Goal: Information Seeking & Learning: Check status

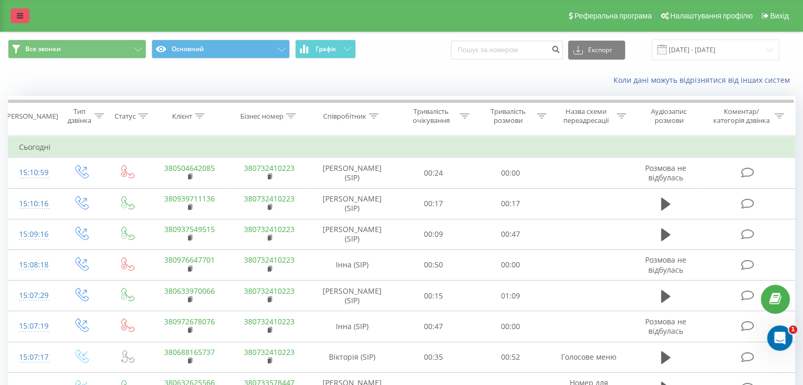
click at [22, 21] on link at bounding box center [20, 15] width 19 height 15
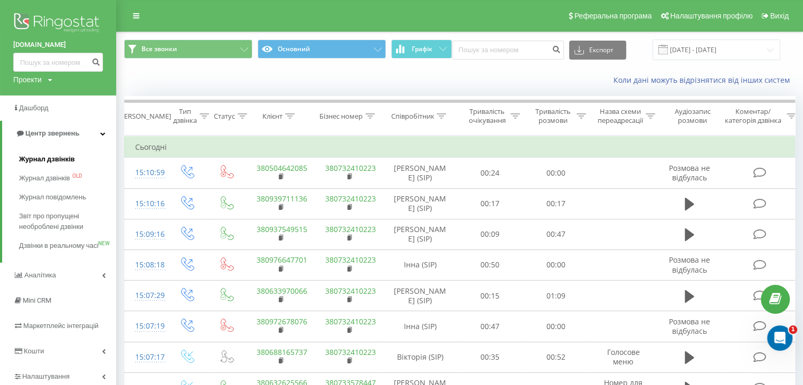
click at [25, 166] on link "Журнал дзвінків" at bounding box center [67, 159] width 97 height 19
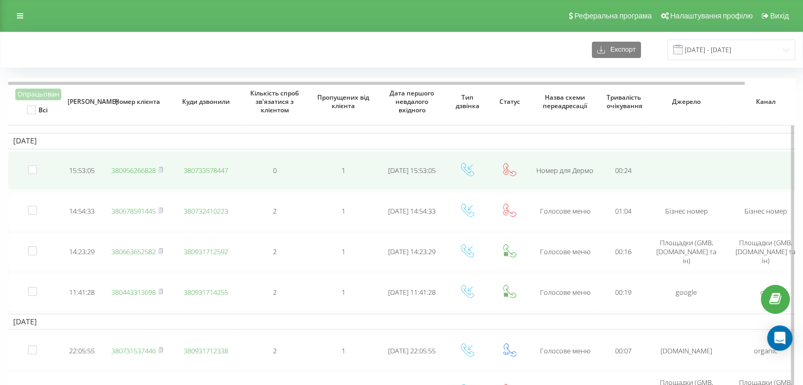
click at [145, 171] on link "380956266828" at bounding box center [133, 171] width 44 height 10
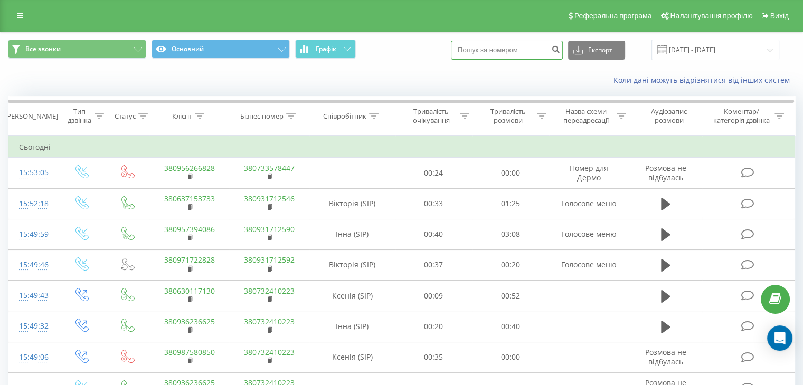
paste input "380935160928"
type input "380935160928"
click at [560, 50] on icon "submit" at bounding box center [555, 48] width 9 height 6
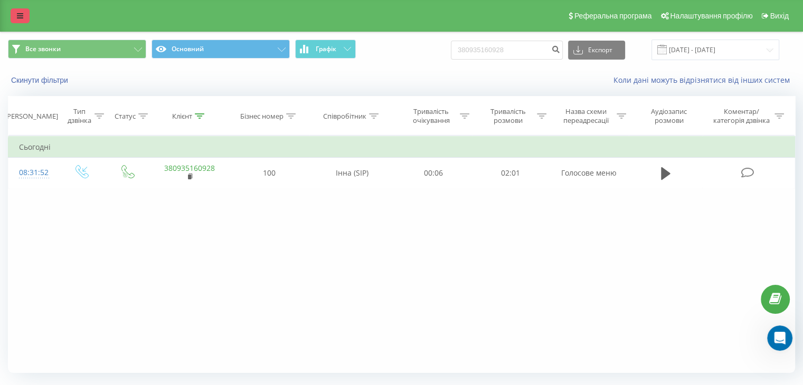
click at [20, 17] on icon at bounding box center [20, 15] width 6 height 7
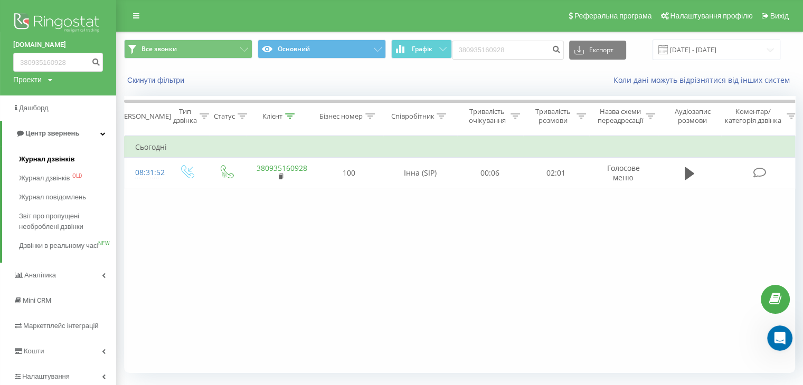
click at [39, 159] on span "Журнал дзвінків" at bounding box center [47, 159] width 56 height 11
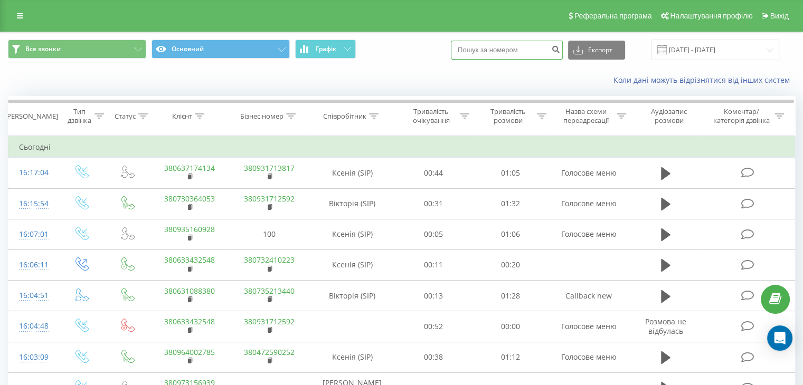
paste input "380683163254"
type input "380683163254"
click at [563, 55] on button "submit" at bounding box center [556, 50] width 14 height 19
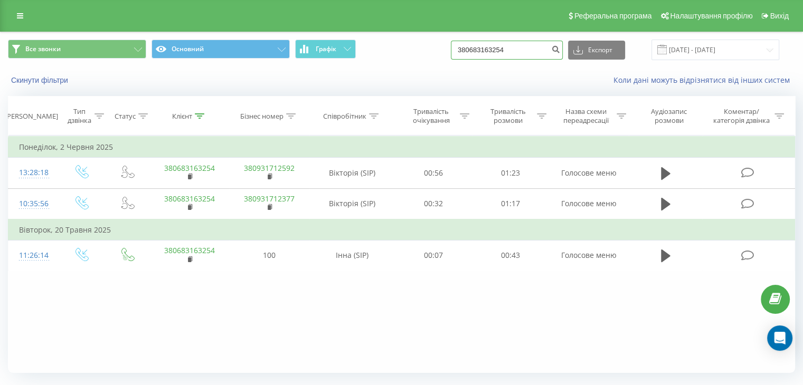
click at [521, 48] on input "380683163254" at bounding box center [507, 50] width 112 height 19
click at [560, 48] on icon "submit" at bounding box center [555, 48] width 9 height 6
drag, startPoint x: 554, startPoint y: 49, endPoint x: 555, endPoint y: 68, distance: 19.0
click at [554, 49] on input "380683163254" at bounding box center [507, 50] width 112 height 19
drag, startPoint x: 520, startPoint y: 51, endPoint x: 417, endPoint y: 53, distance: 103.0
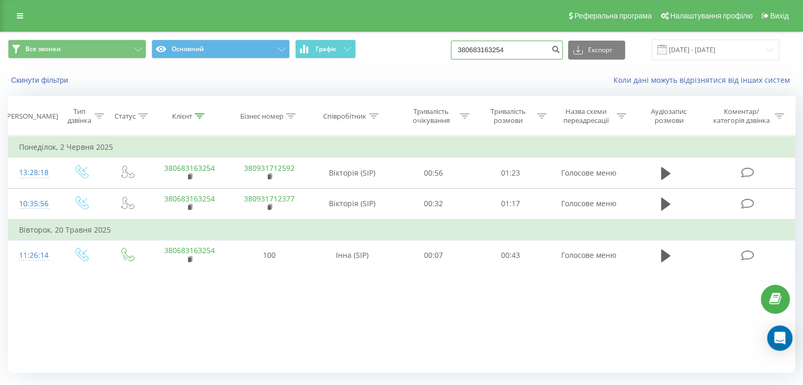
click at [414, 53] on div "Все звонки Основний Графік 380683163254 Експорт .csv .xls .xlsx 20.05.2025 - 20…" at bounding box center [401, 50] width 787 height 21
paste input "380936597909"
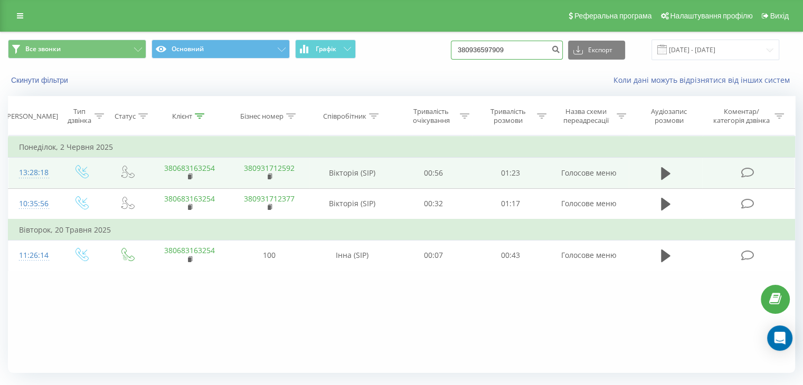
type input "380936597909"
click at [528, 172] on td "01:23" at bounding box center [510, 173] width 77 height 31
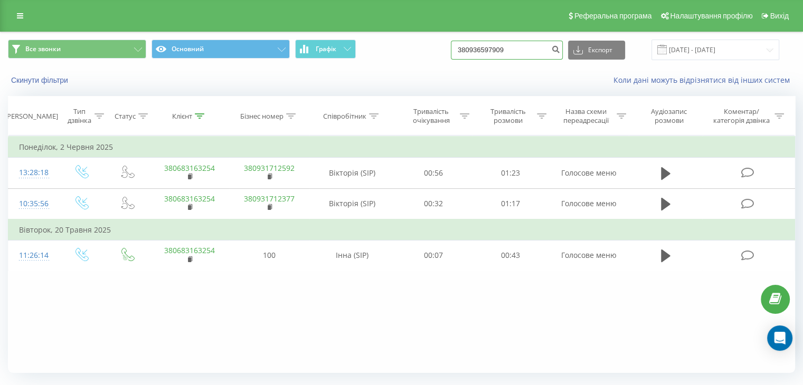
click at [537, 55] on input "380936597909" at bounding box center [507, 50] width 112 height 19
drag, startPoint x: 541, startPoint y: 50, endPoint x: 429, endPoint y: 50, distance: 111.9
click at [429, 50] on div "Все звонки Основний Графік 380936597909 Експорт .csv .xls .xlsx 20.05.2025 - 20…" at bounding box center [401, 50] width 787 height 21
paste input "380936597909"
type input "380936597909"
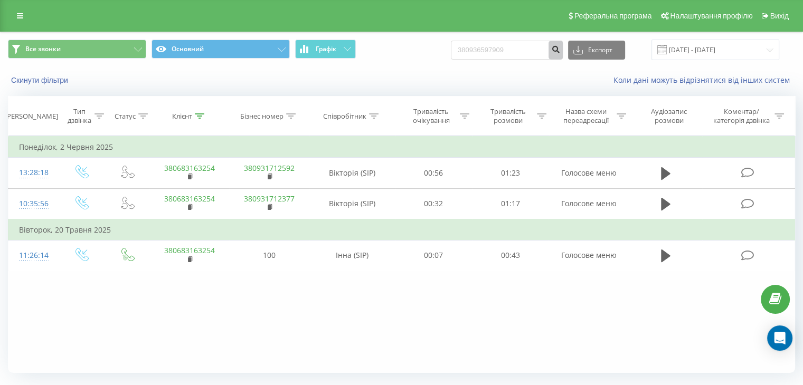
click at [560, 48] on icon "submit" at bounding box center [555, 48] width 9 height 6
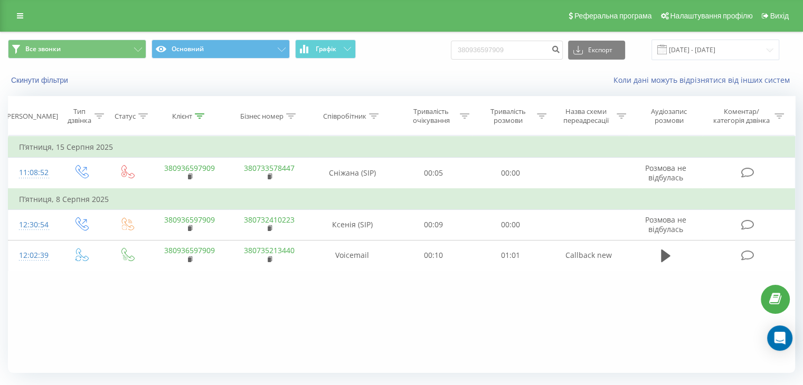
click at [25, 14] on link at bounding box center [20, 15] width 19 height 15
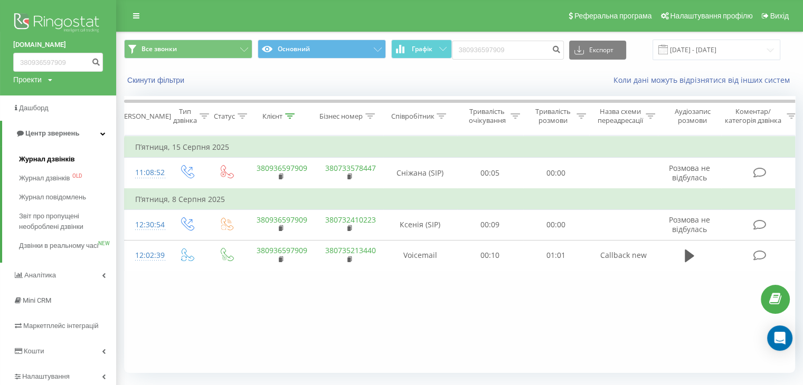
click at [52, 156] on span "Журнал дзвінків" at bounding box center [47, 159] width 56 height 11
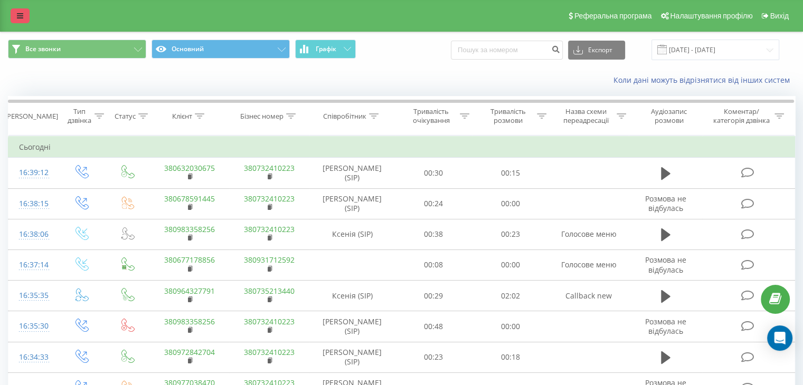
click at [27, 12] on link at bounding box center [20, 15] width 19 height 15
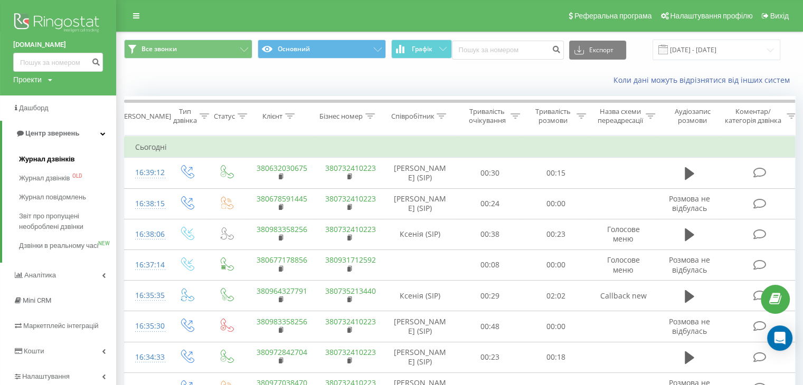
click at [43, 155] on span "Журнал дзвінків" at bounding box center [47, 159] width 56 height 11
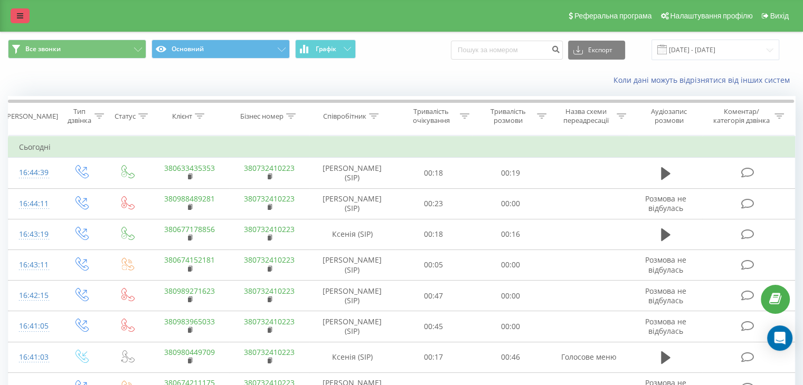
click at [17, 13] on link at bounding box center [20, 15] width 19 height 15
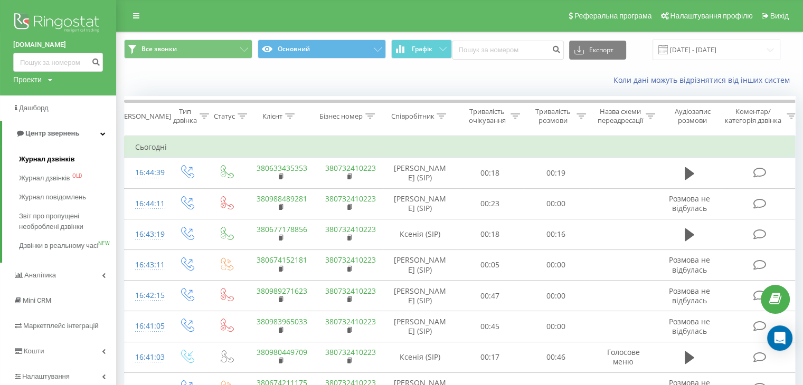
click at [58, 152] on link "Журнал дзвінків" at bounding box center [67, 159] width 97 height 19
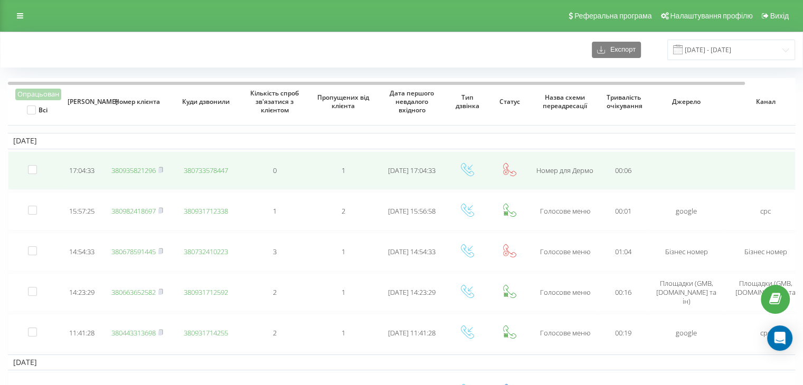
click at [142, 168] on link "380935821296" at bounding box center [133, 171] width 44 height 10
click at [163, 167] on icon at bounding box center [161, 169] width 4 height 5
click at [144, 172] on link "380935821296" at bounding box center [133, 171] width 44 height 10
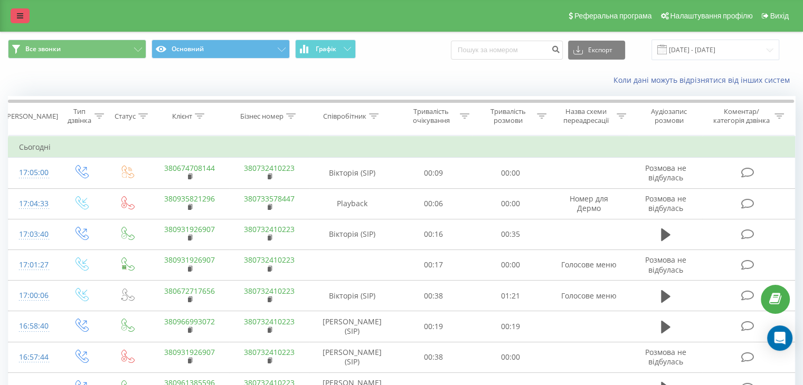
click at [22, 22] on link at bounding box center [20, 15] width 19 height 15
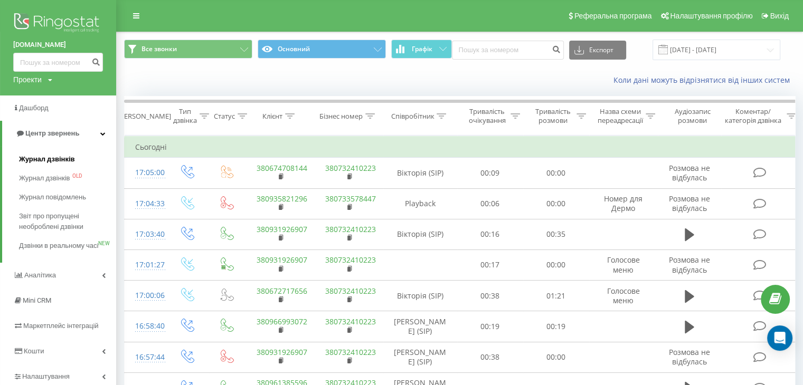
click at [47, 158] on span "Журнал дзвінків" at bounding box center [47, 159] width 56 height 11
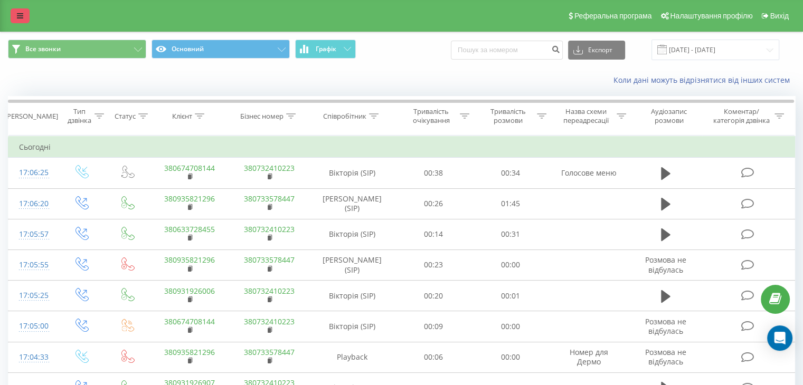
click at [20, 20] on link at bounding box center [20, 15] width 19 height 15
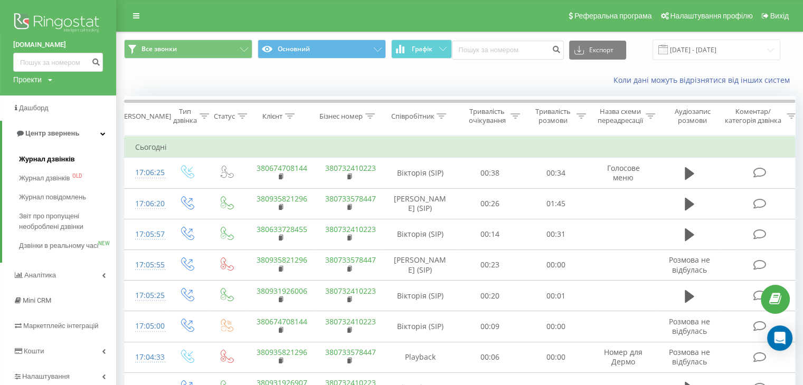
drag, startPoint x: 45, startPoint y: 156, endPoint x: 206, endPoint y: 9, distance: 218.6
click at [45, 156] on span "Журнал дзвінків" at bounding box center [47, 159] width 56 height 11
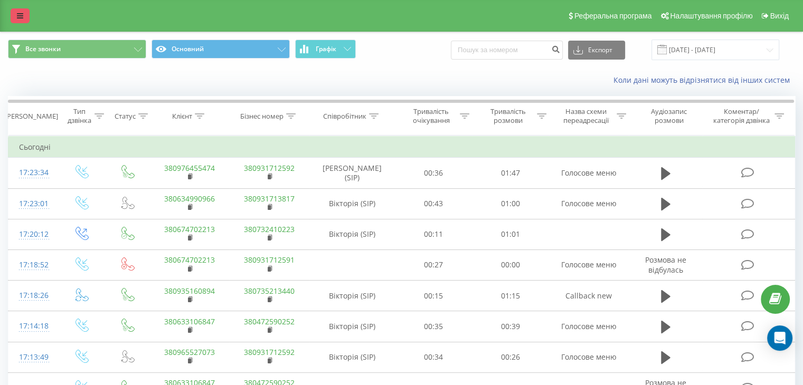
click at [16, 18] on link at bounding box center [20, 15] width 19 height 15
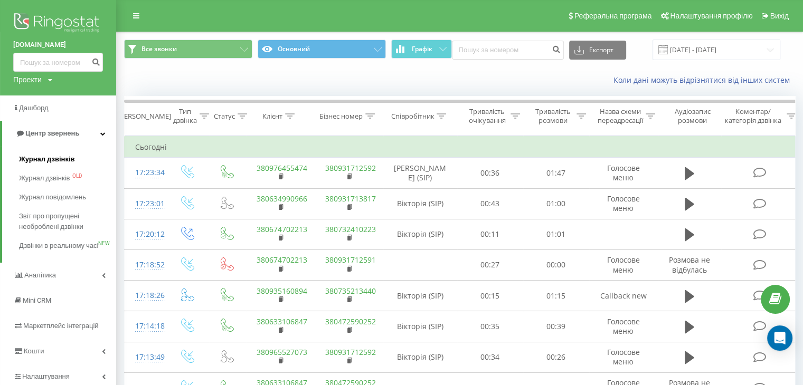
click at [63, 156] on span "Журнал дзвінків" at bounding box center [47, 159] width 56 height 11
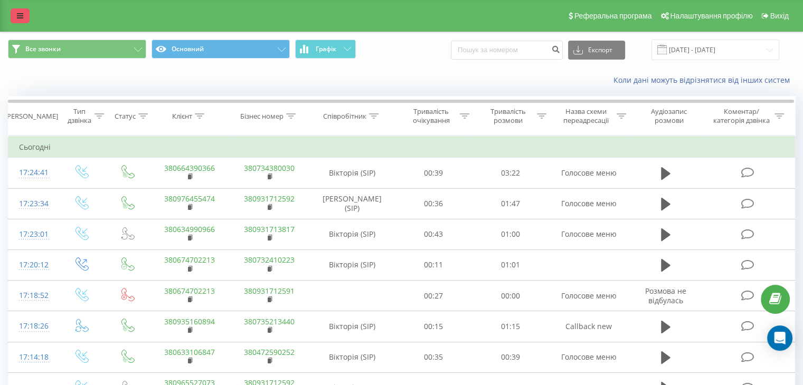
click at [16, 15] on link at bounding box center [20, 15] width 19 height 15
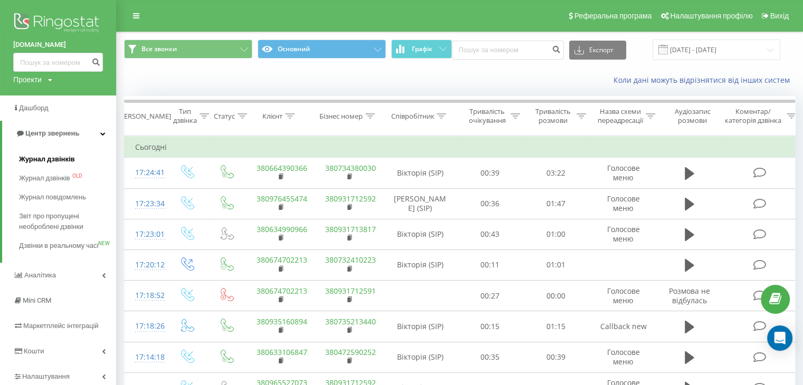
click at [41, 152] on link "Журнал дзвінків" at bounding box center [67, 159] width 97 height 19
click at [46, 160] on span "Журнал дзвінків" at bounding box center [47, 159] width 56 height 11
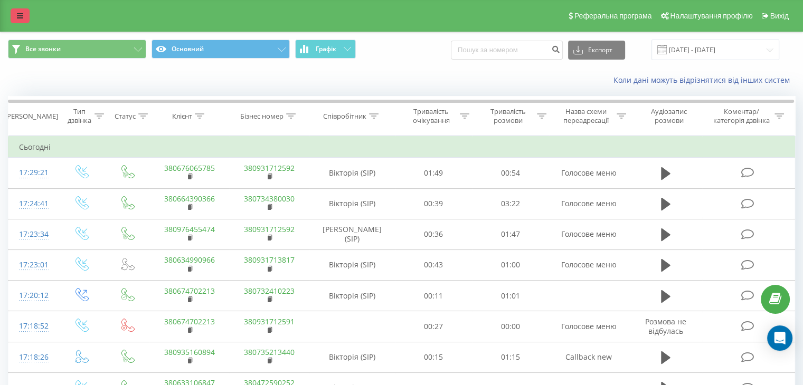
click at [25, 15] on link at bounding box center [20, 15] width 19 height 15
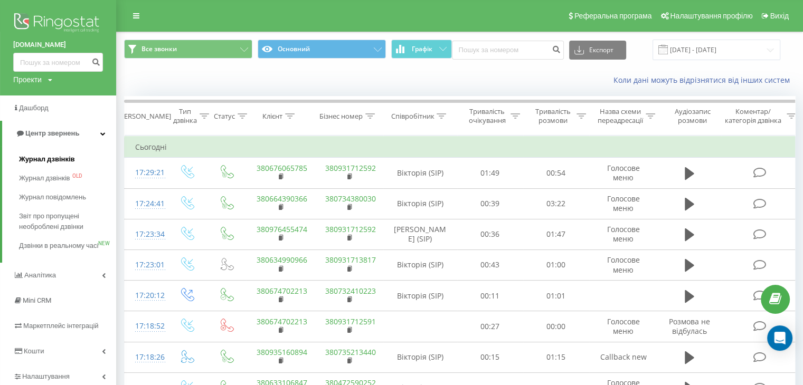
click at [70, 161] on span "Журнал дзвінків" at bounding box center [47, 159] width 56 height 11
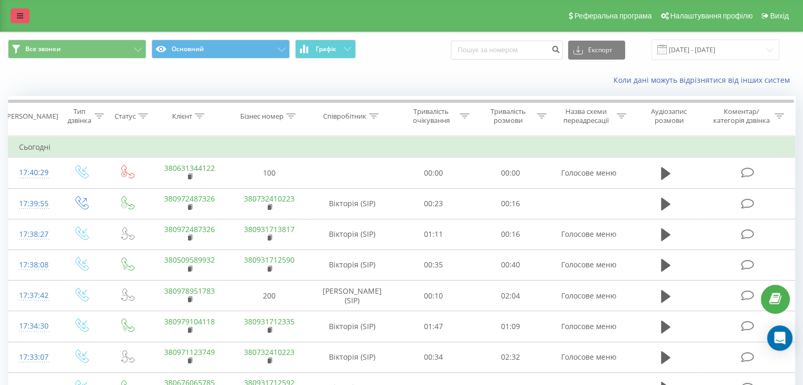
click at [28, 22] on link at bounding box center [20, 15] width 19 height 15
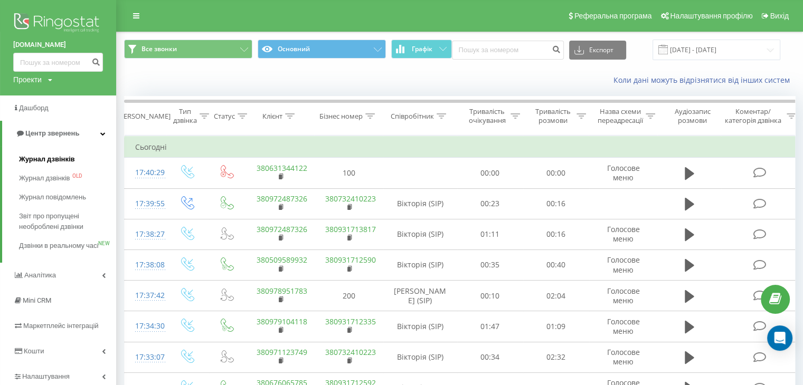
click at [69, 153] on link "Журнал дзвінків" at bounding box center [67, 159] width 97 height 19
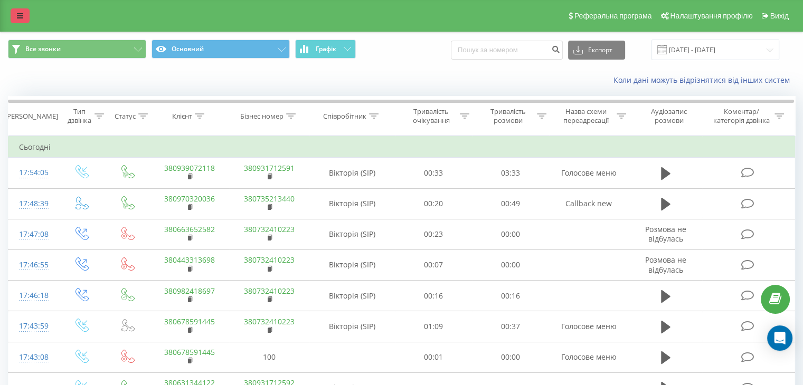
click at [21, 15] on icon at bounding box center [20, 15] width 6 height 7
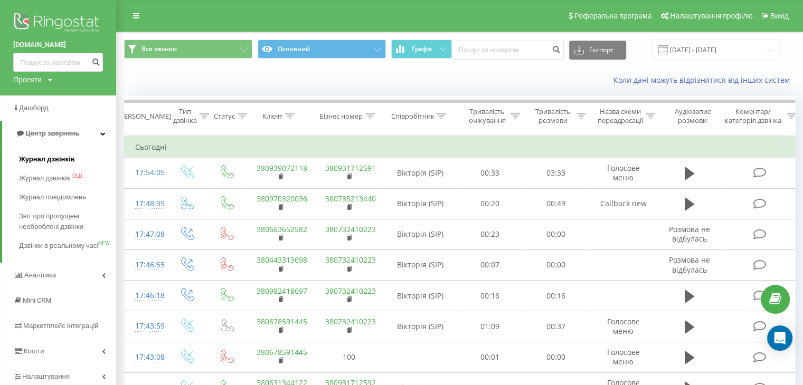
click at [25, 168] on link "Журнал дзвінків" at bounding box center [67, 159] width 97 height 19
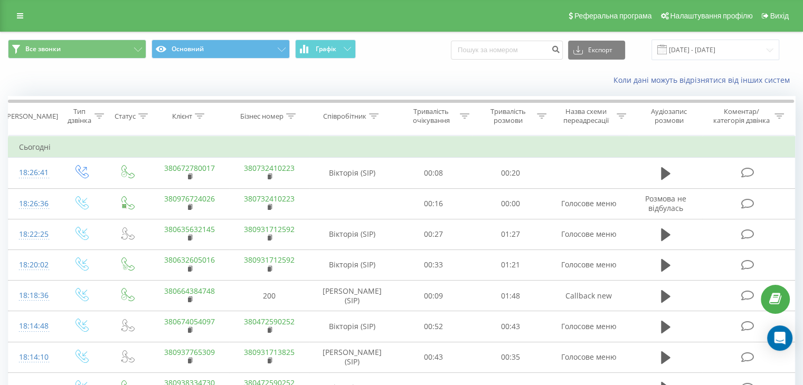
drag, startPoint x: 18, startPoint y: 22, endPoint x: 34, endPoint y: 83, distance: 63.6
click at [18, 22] on link at bounding box center [20, 15] width 19 height 15
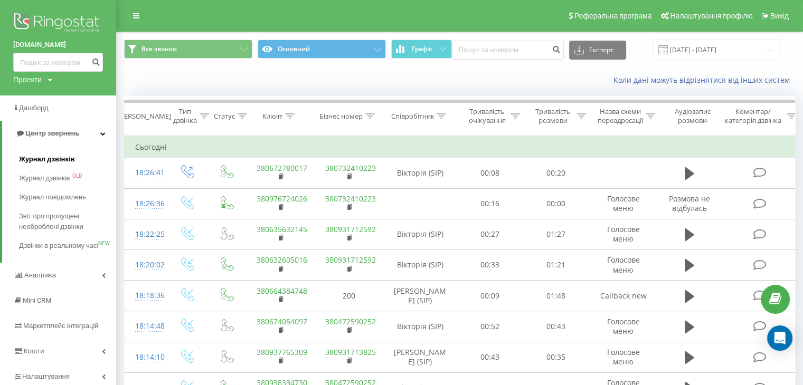
click at [42, 163] on span "Журнал дзвінків" at bounding box center [47, 159] width 56 height 11
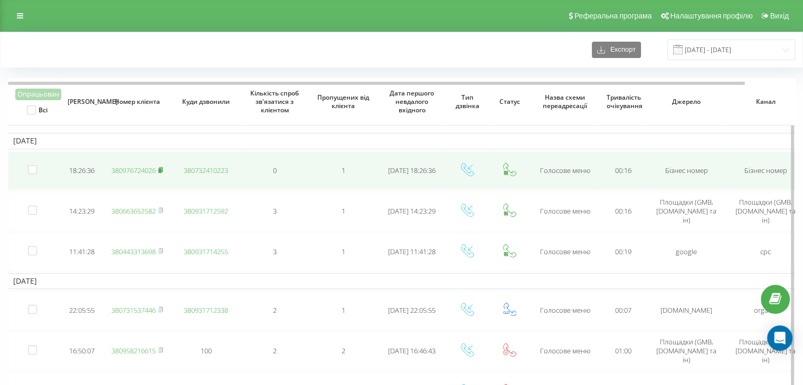
click at [162, 169] on rect at bounding box center [159, 170] width 3 height 5
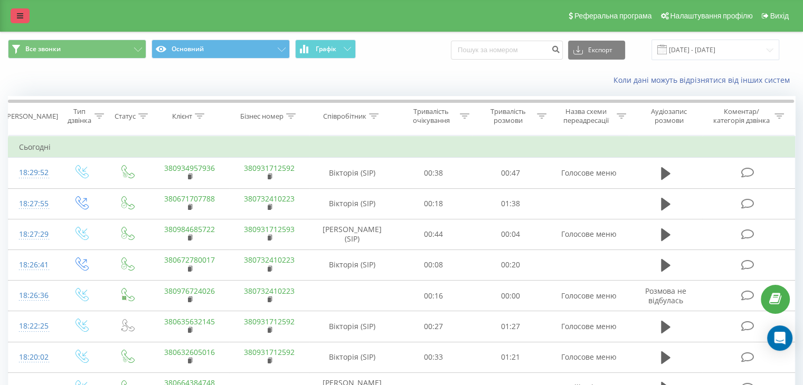
click at [25, 9] on link at bounding box center [20, 15] width 19 height 15
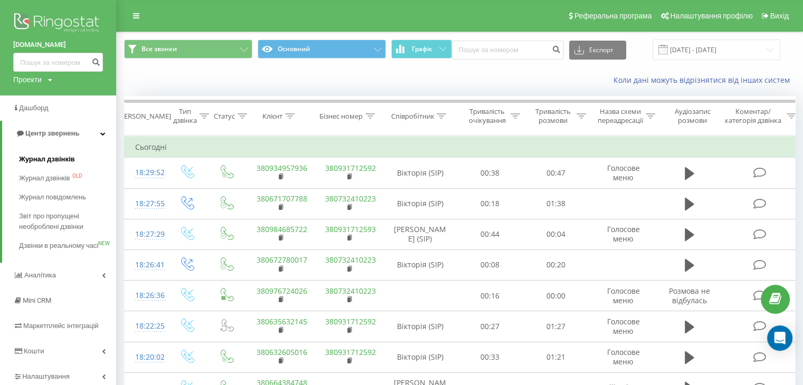
click at [37, 159] on span "Журнал дзвінків" at bounding box center [47, 159] width 56 height 11
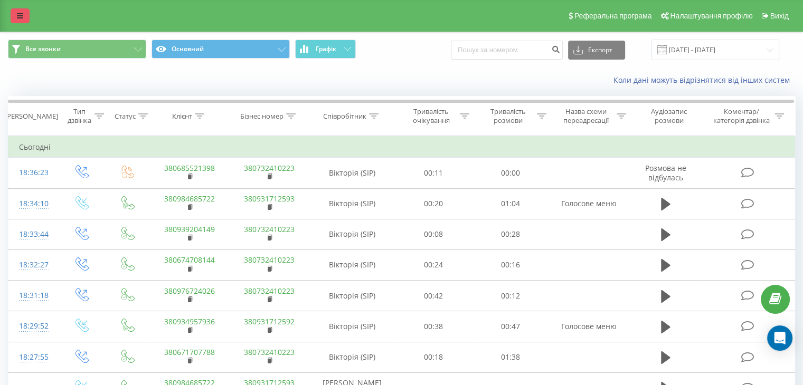
click at [22, 14] on icon at bounding box center [20, 15] width 6 height 7
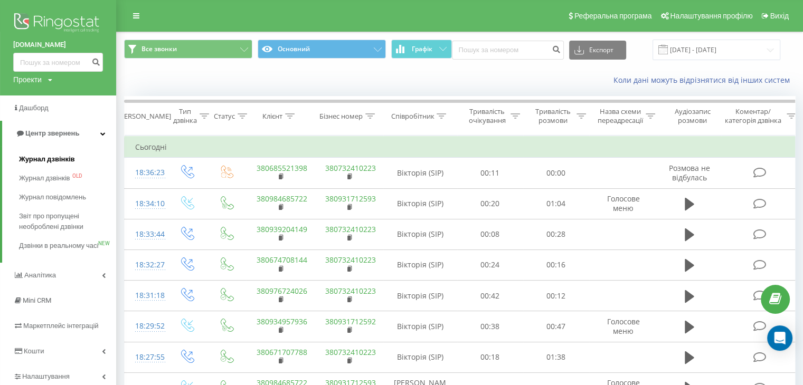
click at [36, 158] on span "Журнал дзвінків" at bounding box center [47, 159] width 56 height 11
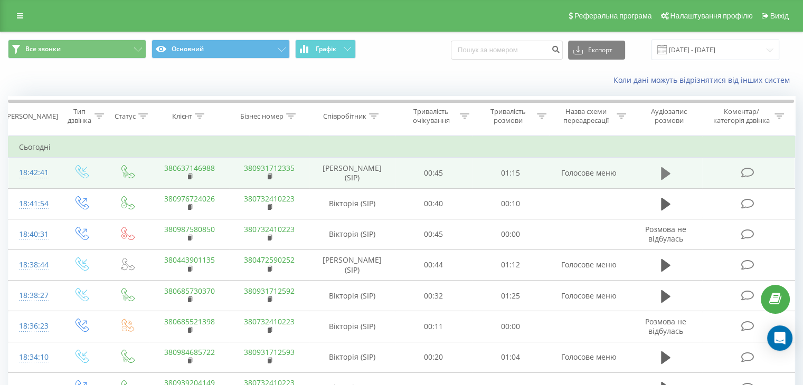
click at [664, 175] on icon at bounding box center [666, 173] width 10 height 13
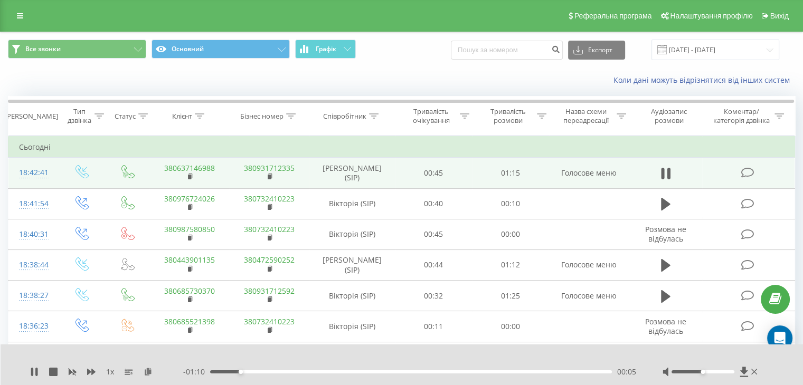
click at [197, 167] on link "380637146988" at bounding box center [189, 168] width 51 height 10
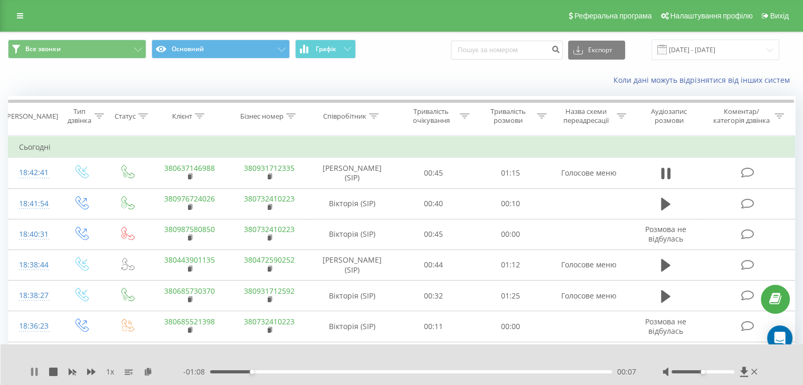
click at [32, 370] on icon at bounding box center [32, 372] width 2 height 8
click at [27, 16] on link at bounding box center [20, 15] width 19 height 15
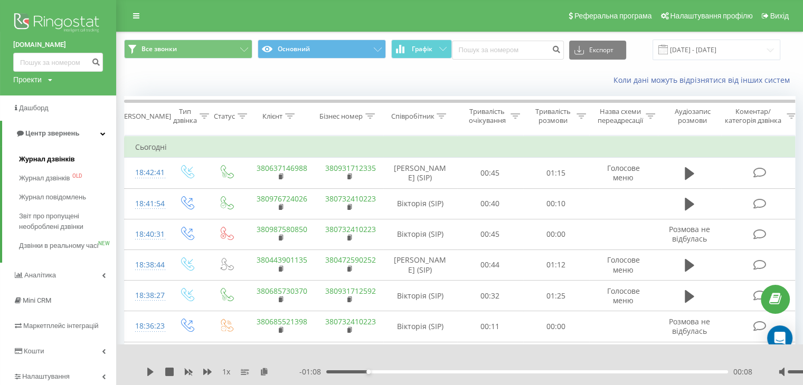
click at [39, 160] on span "Журнал дзвінків" at bounding box center [47, 159] width 56 height 11
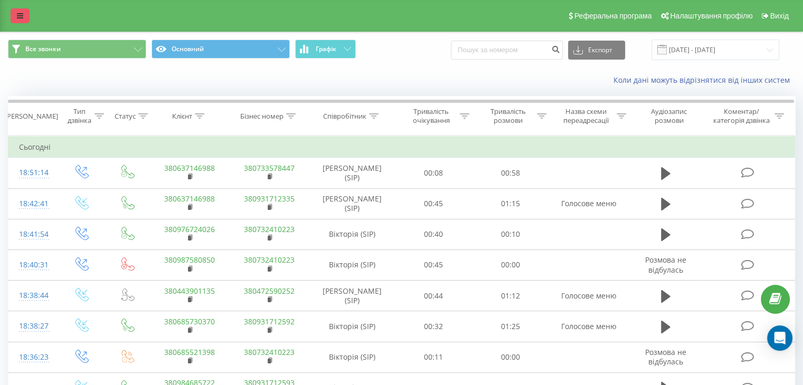
click at [19, 17] on icon at bounding box center [20, 15] width 6 height 7
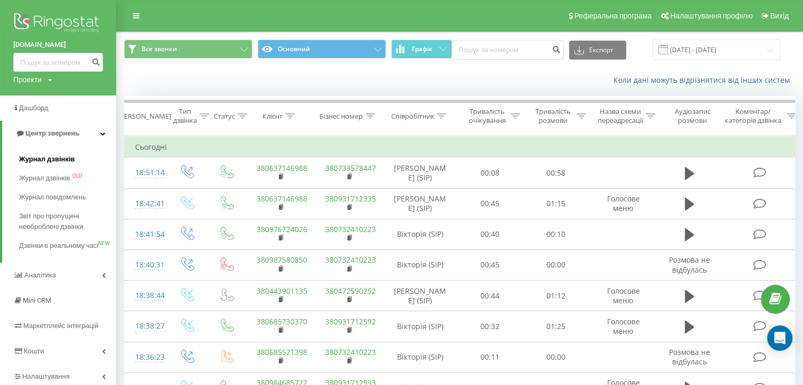
click at [63, 164] on span "Журнал дзвінків" at bounding box center [47, 159] width 56 height 11
